Goal: Task Accomplishment & Management: Use online tool/utility

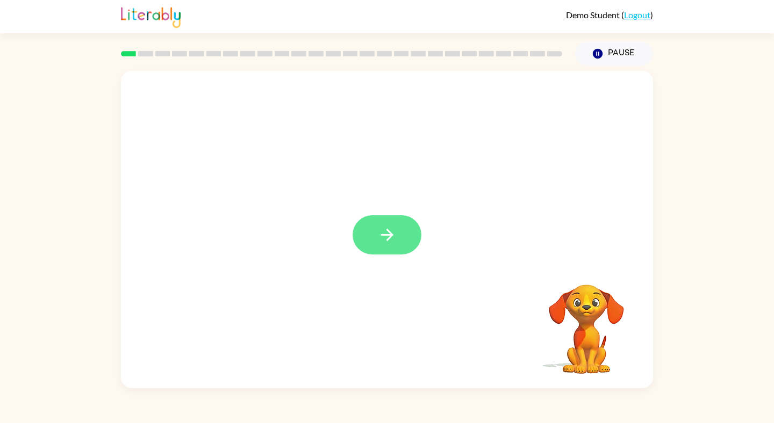
click at [394, 244] on button "button" at bounding box center [386, 234] width 69 height 39
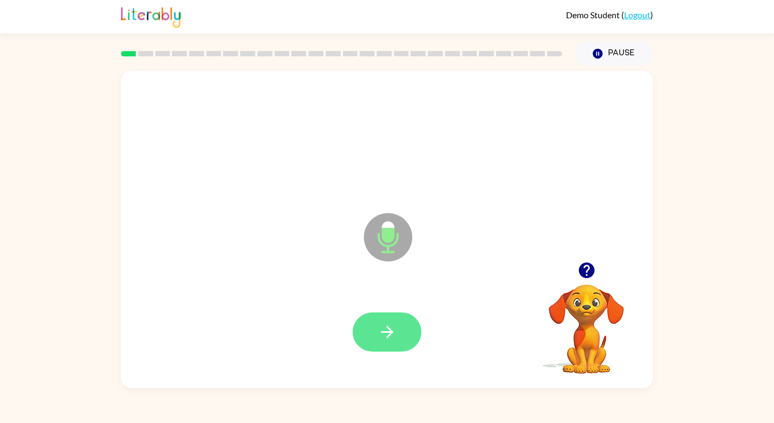
click at [398, 327] on button "button" at bounding box center [386, 332] width 69 height 39
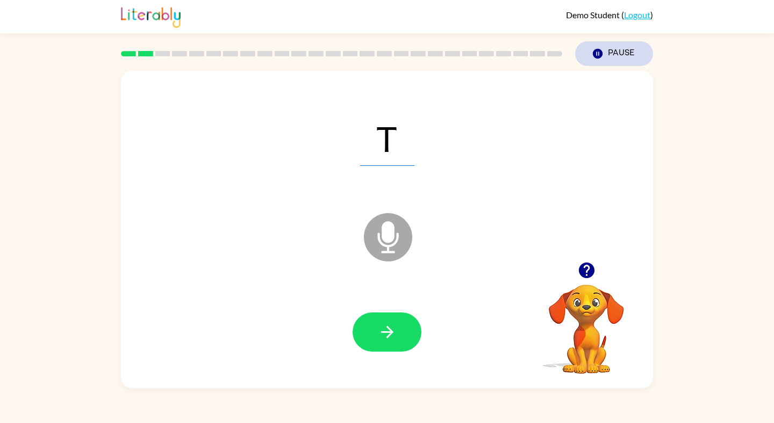
click at [611, 54] on button "Pause Pause" at bounding box center [614, 53] width 78 height 25
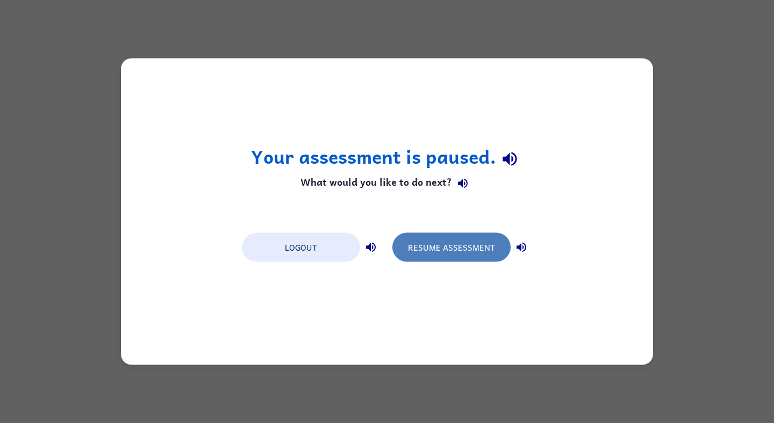
click at [433, 244] on button "Resume Assessment" at bounding box center [451, 247] width 118 height 29
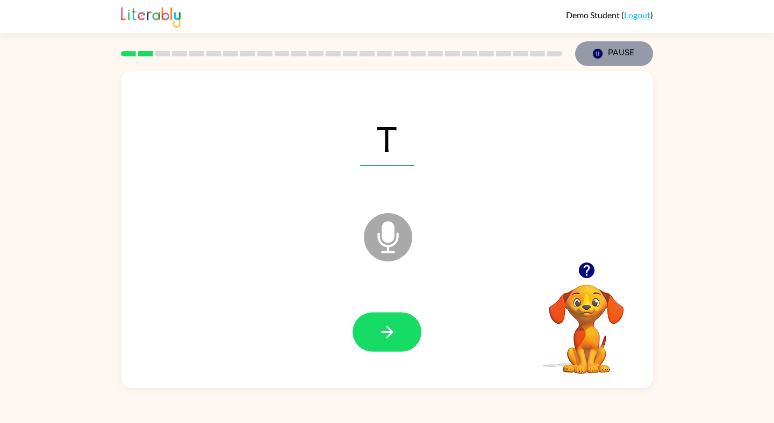
click at [603, 56] on button "Pause Pause" at bounding box center [614, 53] width 78 height 25
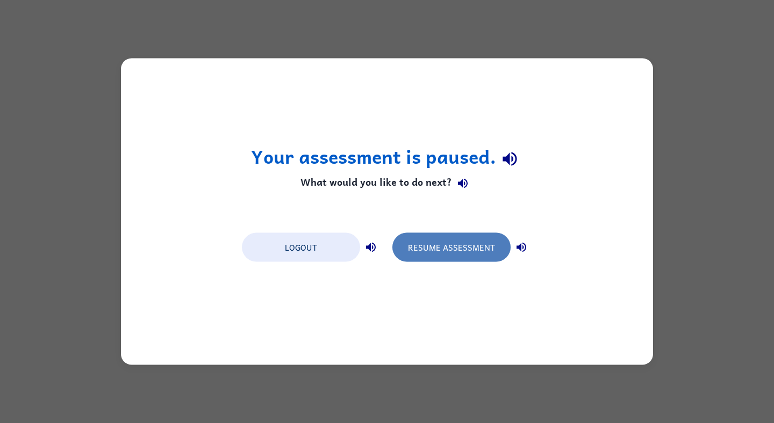
click at [469, 242] on button "Resume Assessment" at bounding box center [451, 247] width 118 height 29
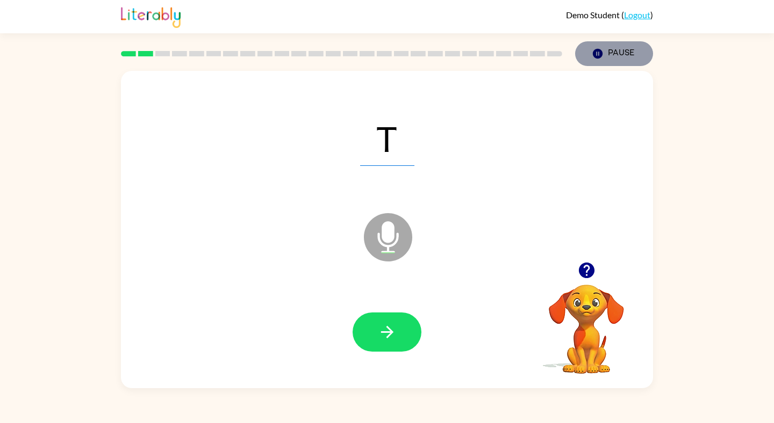
click at [604, 53] on button "Pause Pause" at bounding box center [614, 53] width 78 height 25
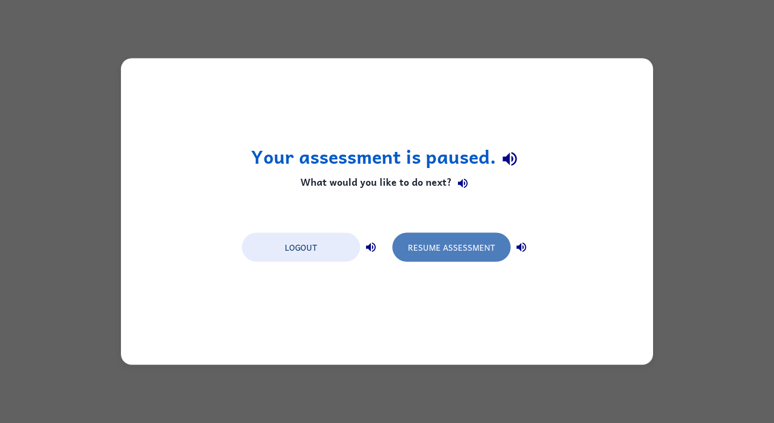
click at [484, 241] on button "Resume Assessment" at bounding box center [451, 247] width 118 height 29
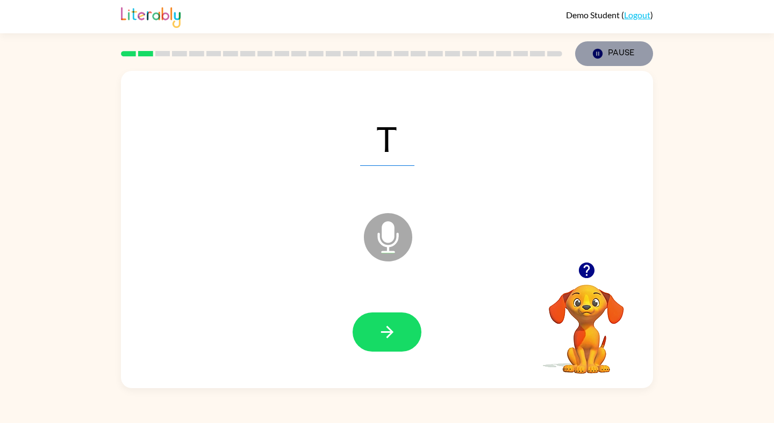
click at [610, 59] on button "Pause Pause" at bounding box center [614, 53] width 78 height 25
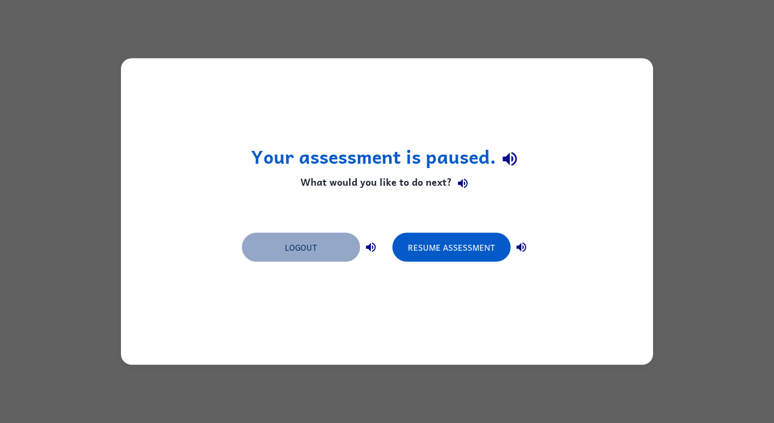
click at [325, 244] on button "Logout" at bounding box center [301, 247] width 118 height 29
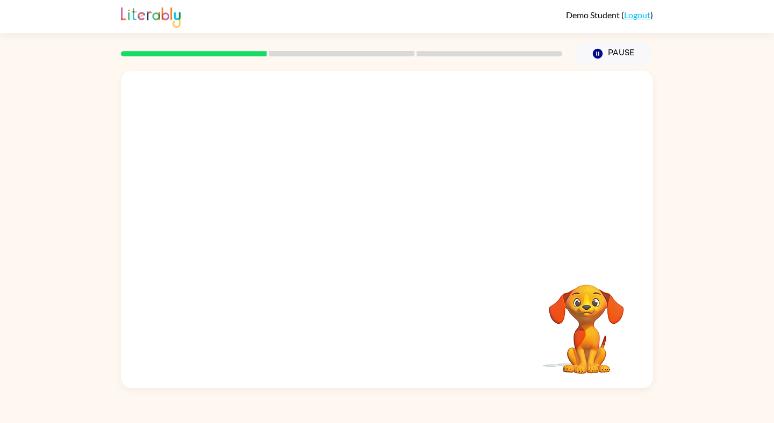
click at [308, 275] on div "Your browser must support playing .mp4 files to use Literably. Please try using…" at bounding box center [387, 230] width 532 height 318
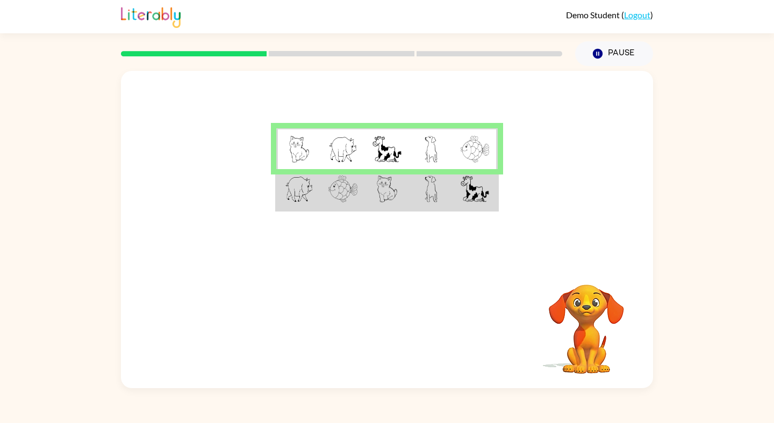
click at [369, 198] on td at bounding box center [387, 189] width 44 height 41
click at [373, 199] on td at bounding box center [387, 189] width 44 height 41
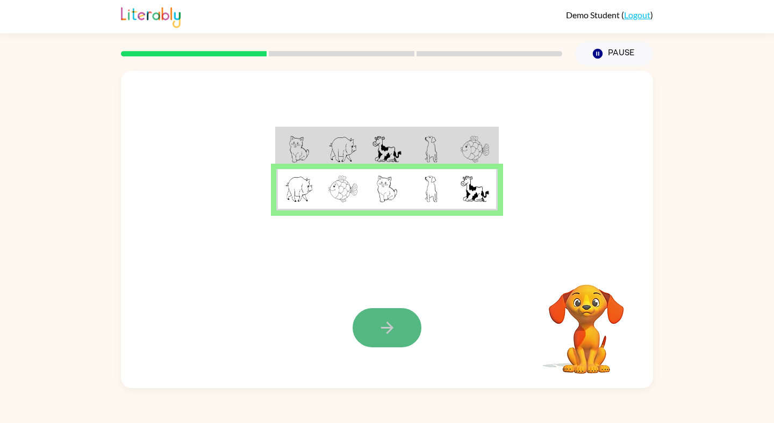
click at [389, 319] on icon "button" at bounding box center [387, 328] width 19 height 19
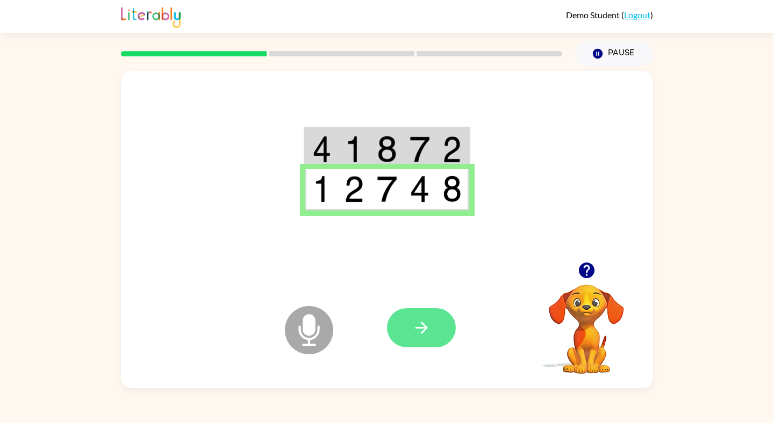
click at [413, 332] on icon "button" at bounding box center [421, 328] width 19 height 19
click at [433, 339] on button "button" at bounding box center [421, 327] width 69 height 39
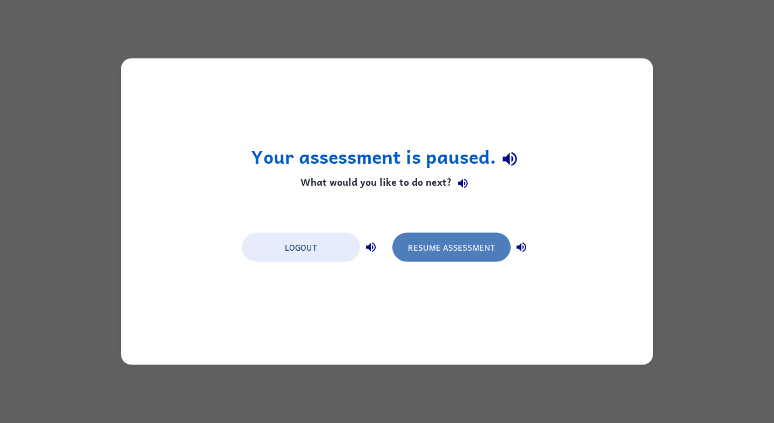
click at [451, 248] on button "Resume Assessment" at bounding box center [451, 247] width 118 height 29
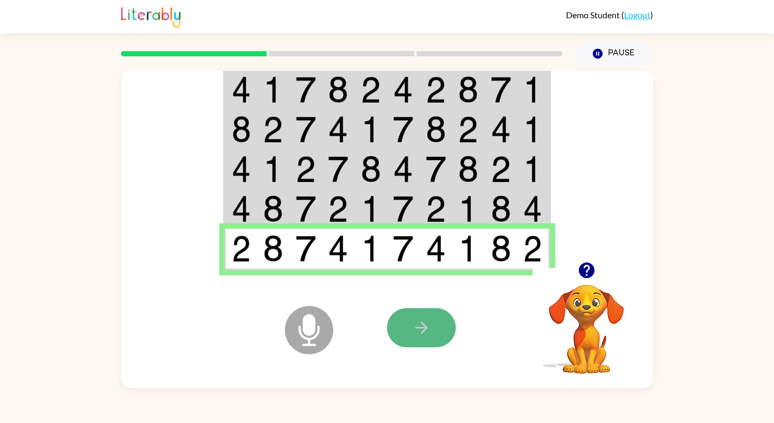
click at [416, 315] on button "button" at bounding box center [421, 327] width 69 height 39
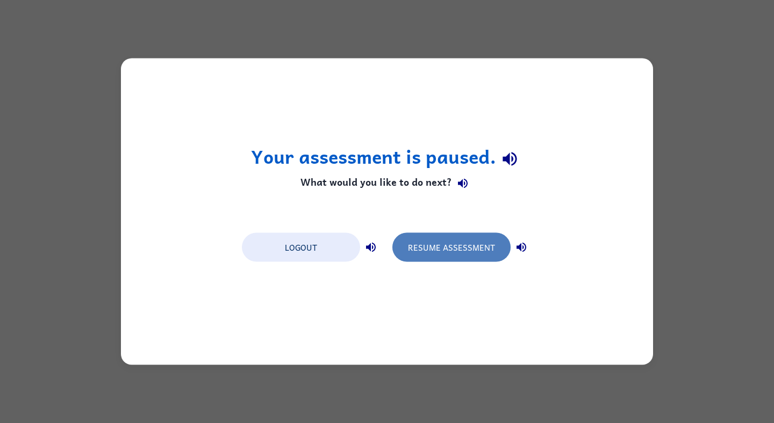
click at [464, 249] on button "Resume Assessment" at bounding box center [451, 247] width 118 height 29
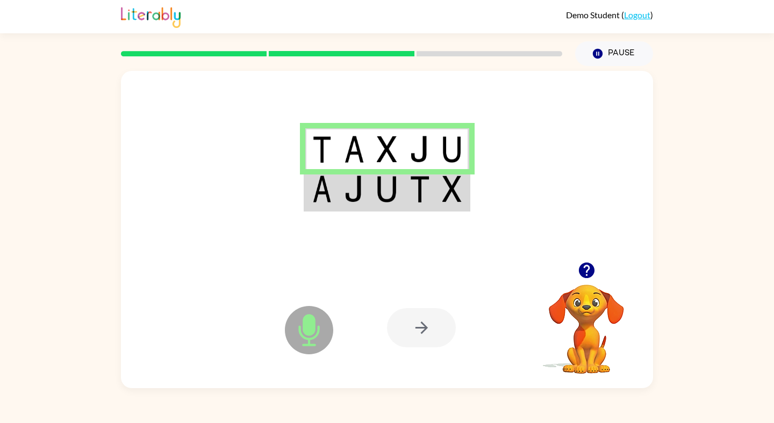
click at [421, 195] on img at bounding box center [419, 189] width 20 height 27
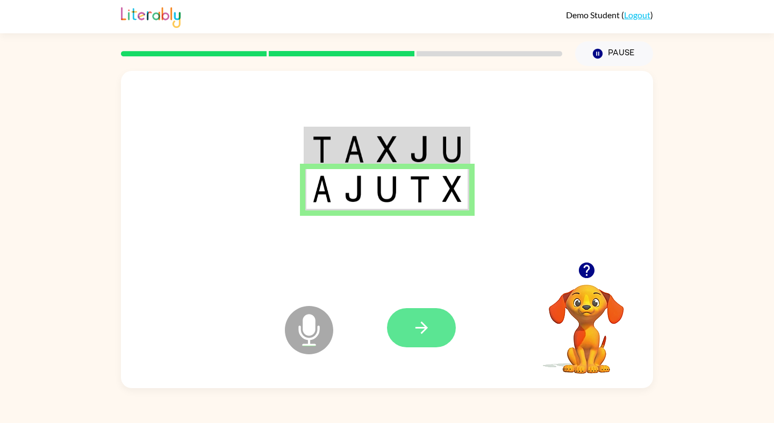
click at [429, 327] on icon "button" at bounding box center [421, 328] width 19 height 19
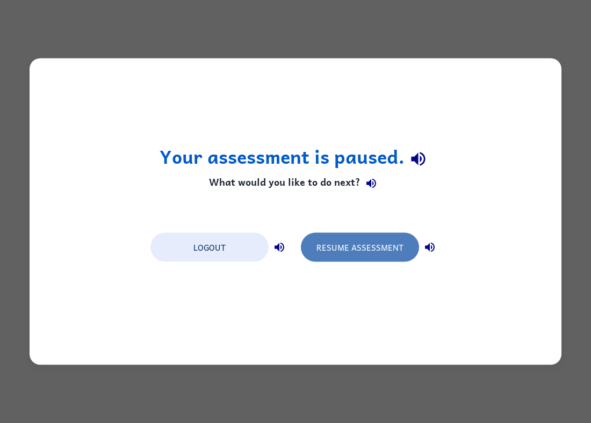
click at [350, 247] on button "Resume Assessment" at bounding box center [360, 247] width 118 height 29
click at [357, 250] on button "Resume Assessment" at bounding box center [360, 247] width 118 height 29
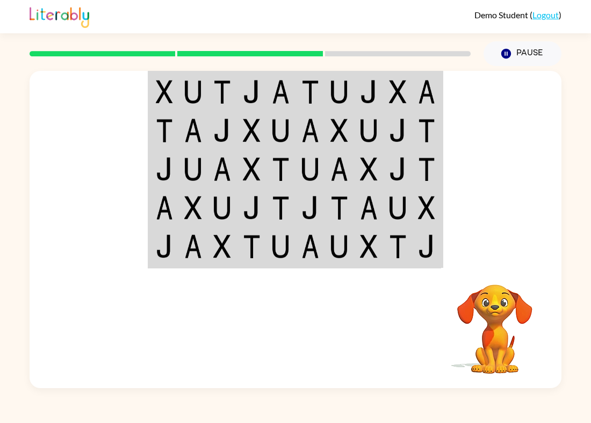
click at [538, 13] on link "Logout" at bounding box center [545, 15] width 26 height 10
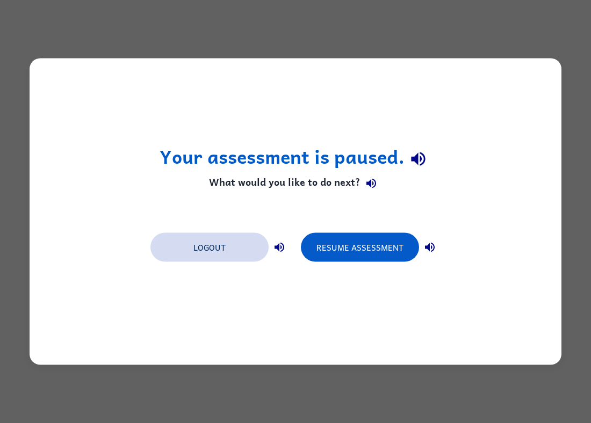
click at [236, 239] on button "Logout" at bounding box center [209, 247] width 118 height 29
